Goal: Use online tool/utility: Utilize a website feature to perform a specific function

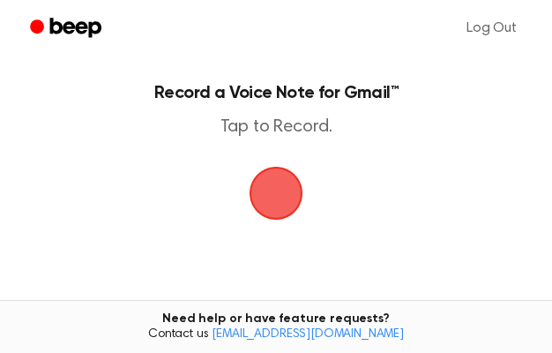
click at [277, 198] on span "button" at bounding box center [276, 194] width 54 height 54
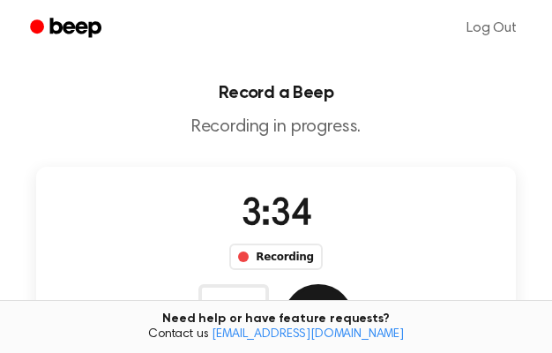
click at [354, 284] on button "Save" at bounding box center [318, 319] width 71 height 71
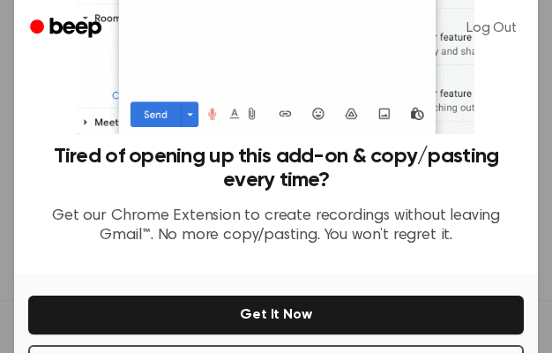
scroll to position [303, 0]
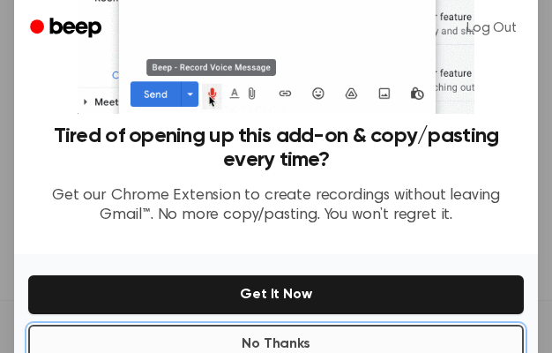
click at [273, 324] on button "No Thanks" at bounding box center [275, 343] width 495 height 39
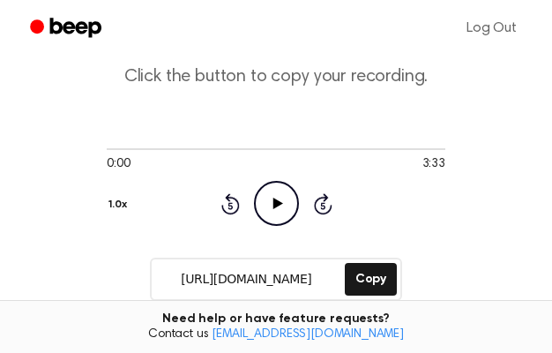
scroll to position [71, 0]
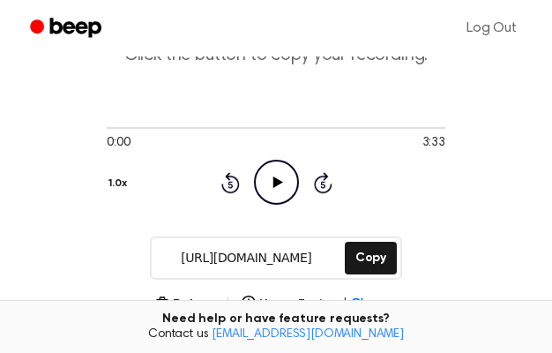
click at [254, 161] on icon "Play Audio" at bounding box center [276, 182] width 45 height 45
click at [365, 260] on button "Copy" at bounding box center [371, 258] width 52 height 33
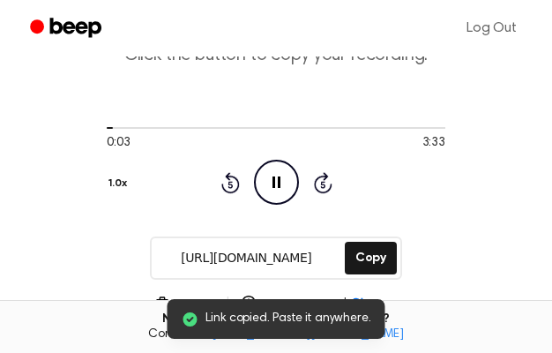
click at [272, 176] on icon at bounding box center [276, 181] width 8 height 11
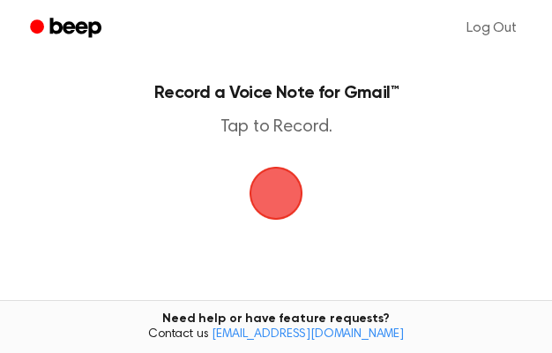
click at [273, 204] on span "button" at bounding box center [275, 192] width 65 height 65
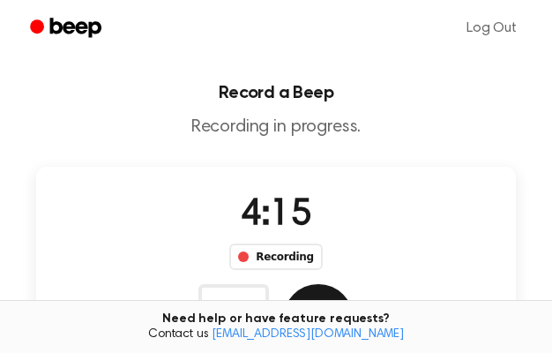
click at [354, 284] on button "Save" at bounding box center [318, 319] width 71 height 71
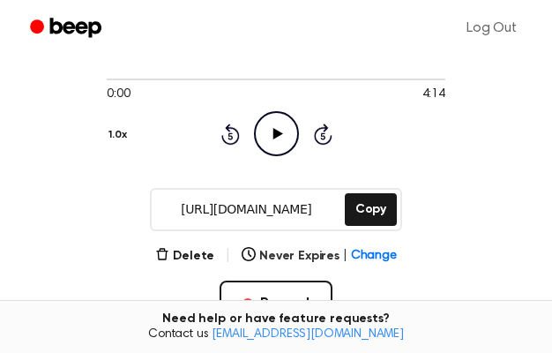
scroll to position [125, 0]
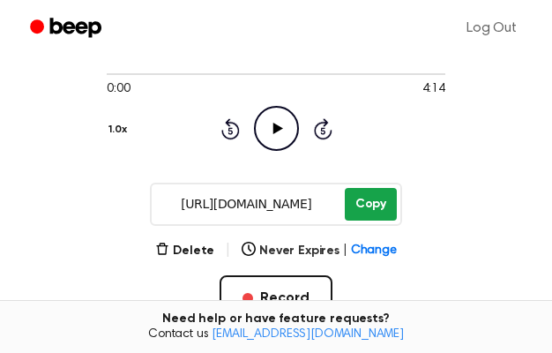
click at [364, 220] on button "Copy" at bounding box center [371, 204] width 52 height 33
